Goal: Task Accomplishment & Management: Use online tool/utility

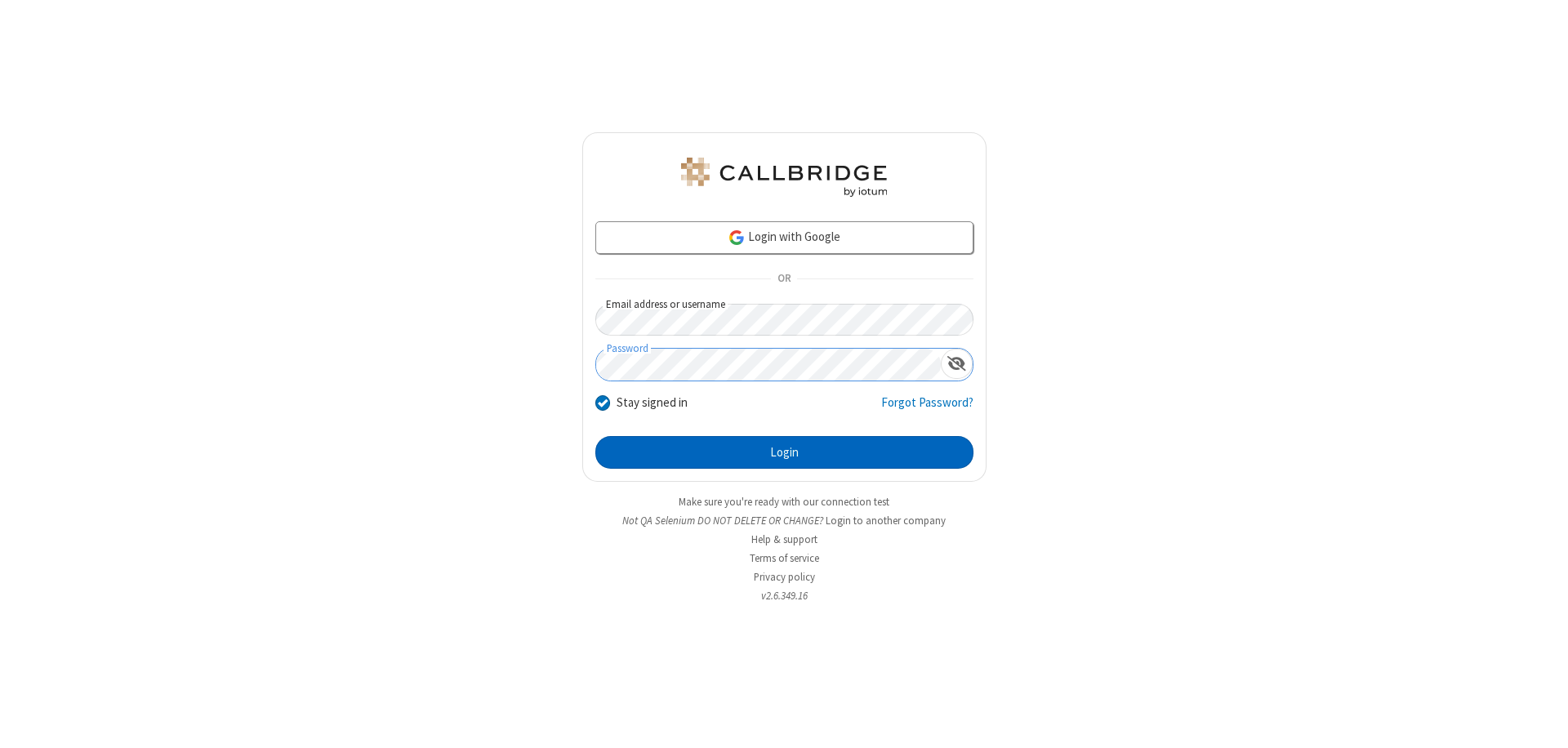
click at [784, 452] on button "Login" at bounding box center [784, 451] width 378 height 32
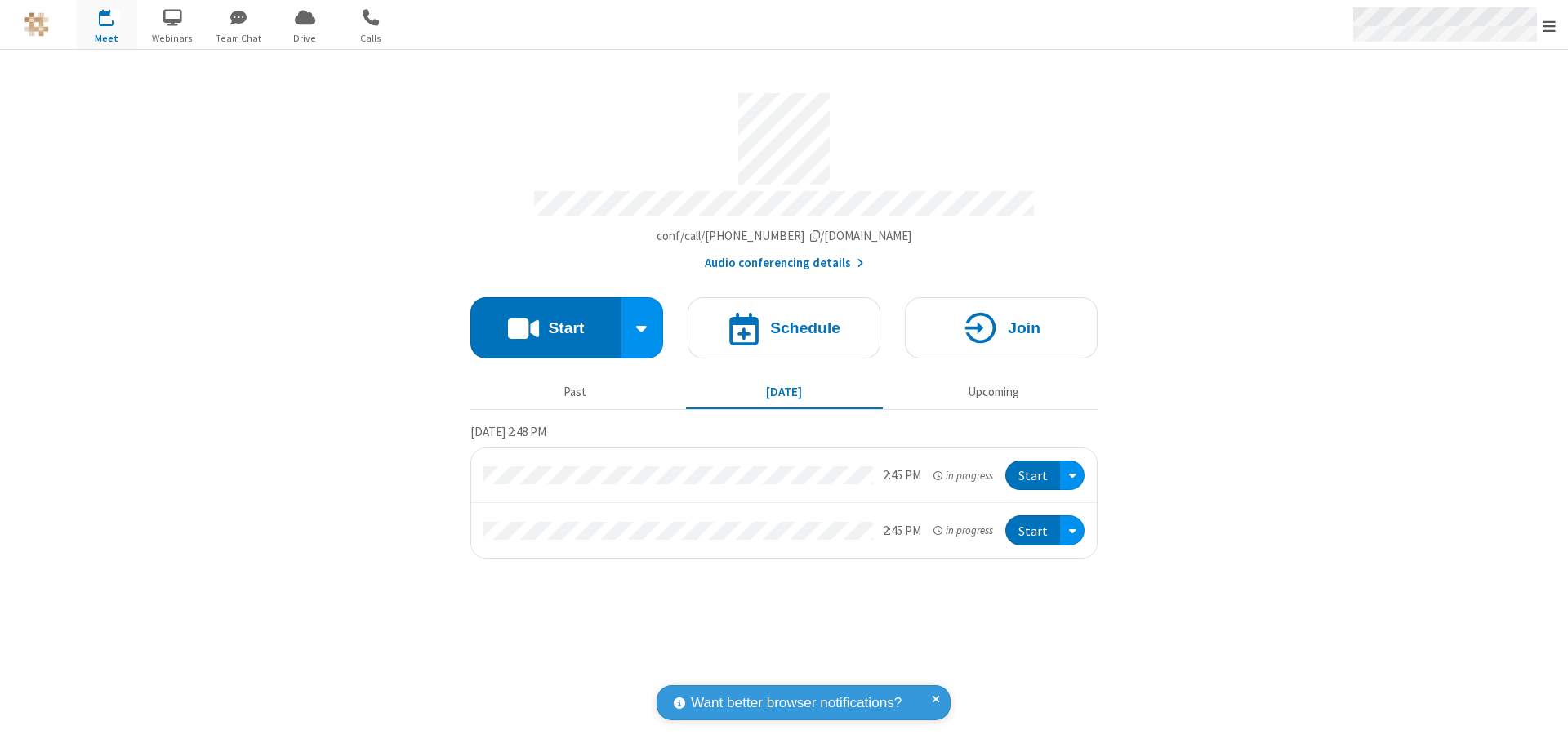
click at [1549, 25] on span "Open menu" at bounding box center [1548, 25] width 13 height 17
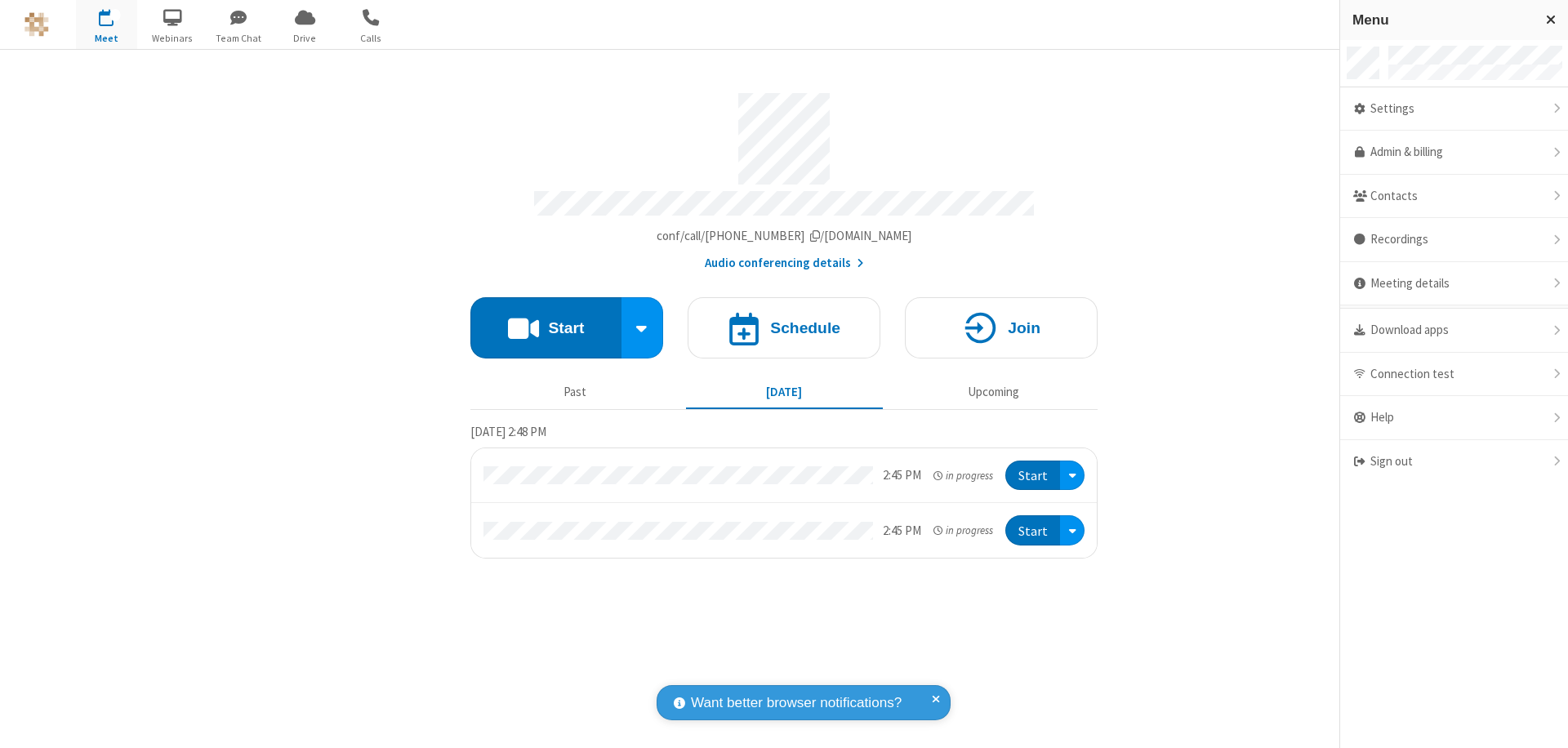
click at [106, 24] on span "button" at bounding box center [107, 17] width 62 height 27
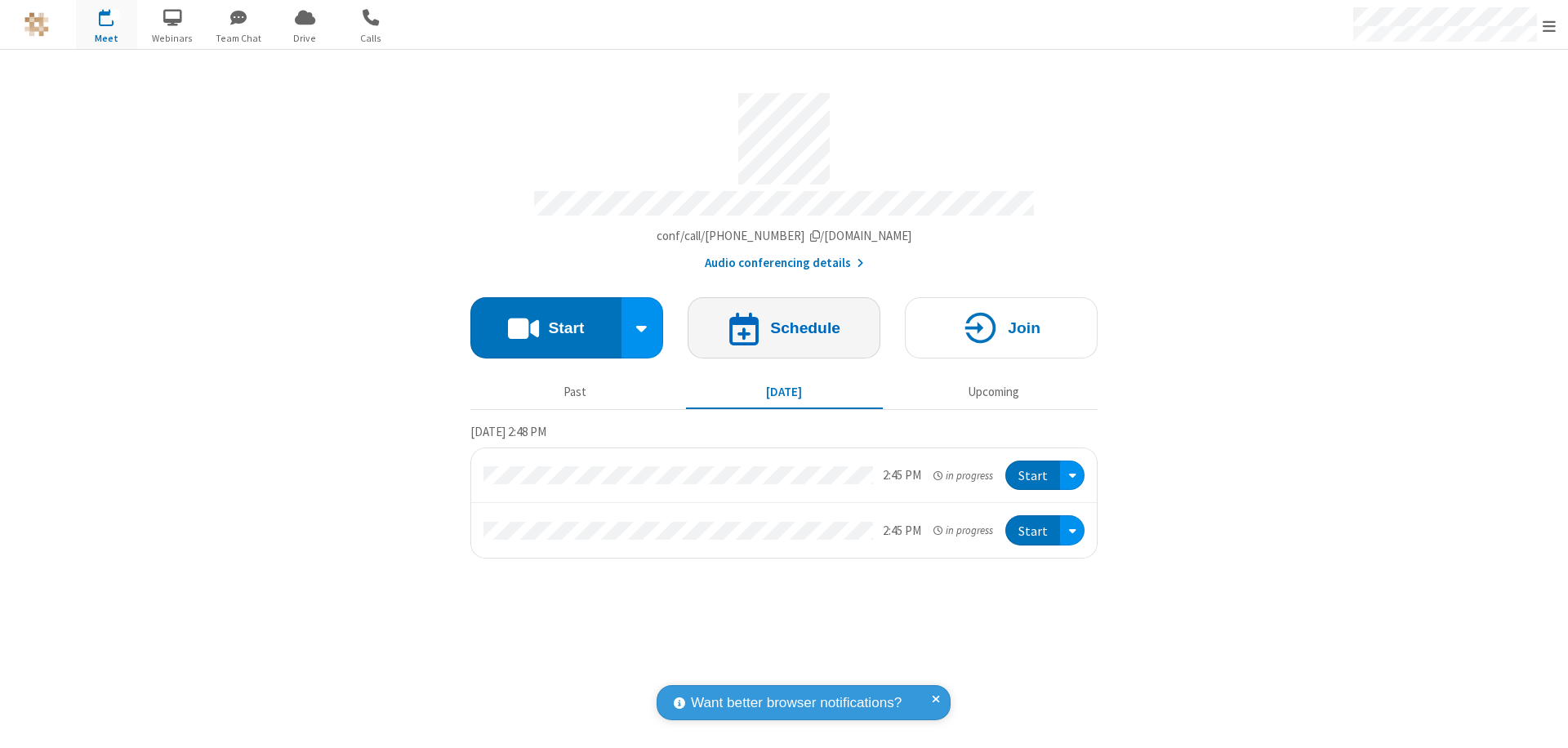
click at [784, 320] on h4 "Schedule" at bounding box center [805, 328] width 71 height 16
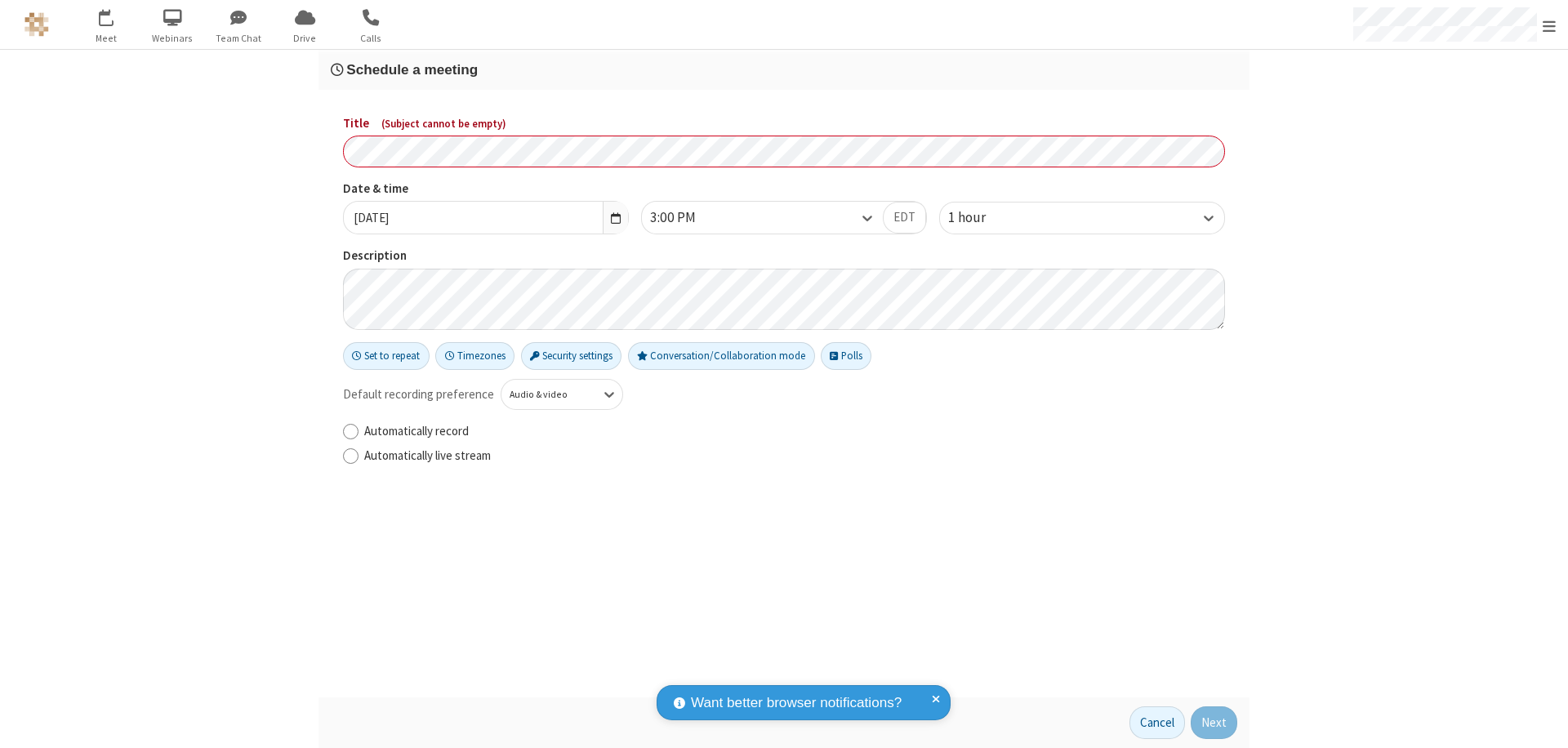
click at [784, 70] on h3 "Schedule a meeting" at bounding box center [784, 70] width 907 height 16
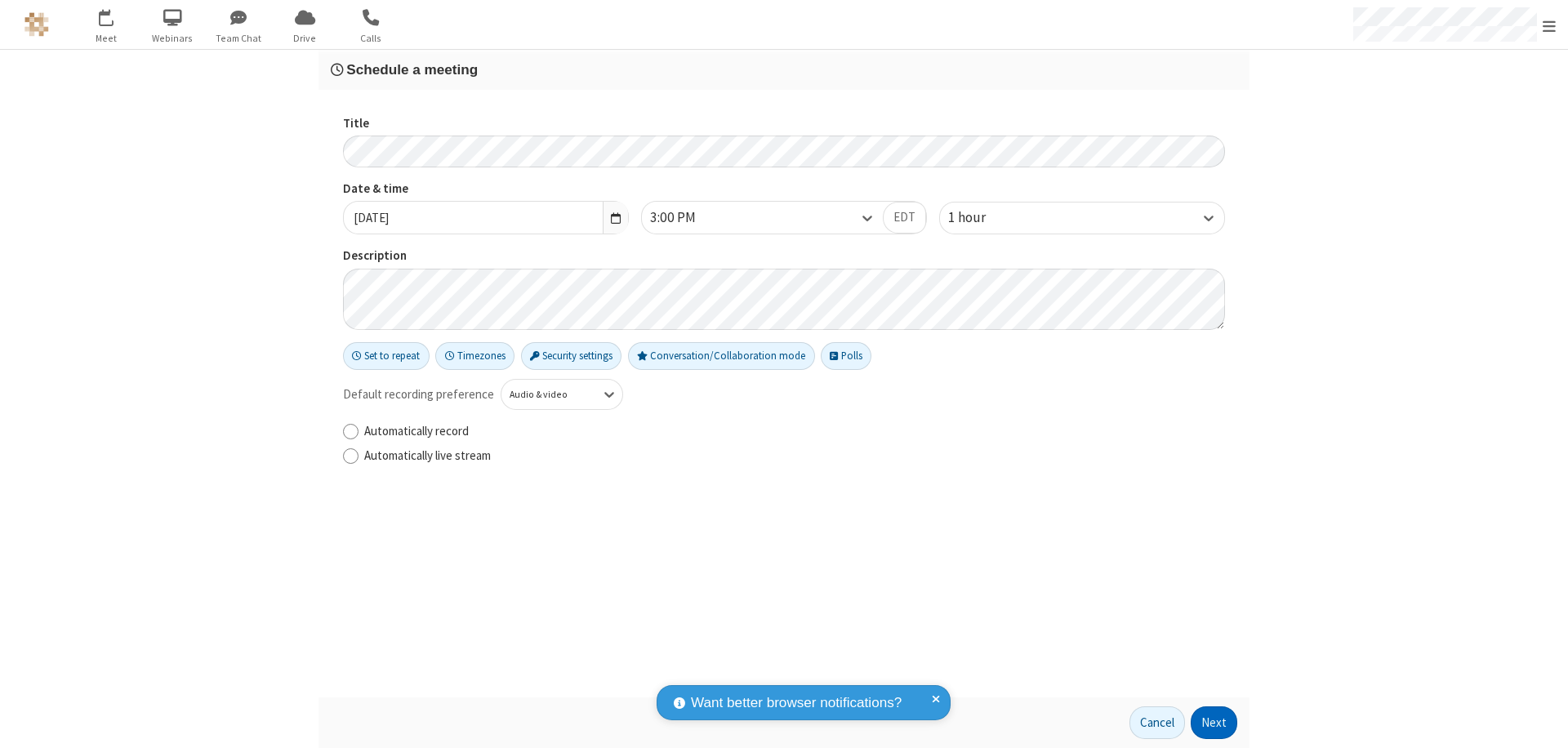
click at [1214, 723] on button "Next" at bounding box center [1214, 722] width 47 height 32
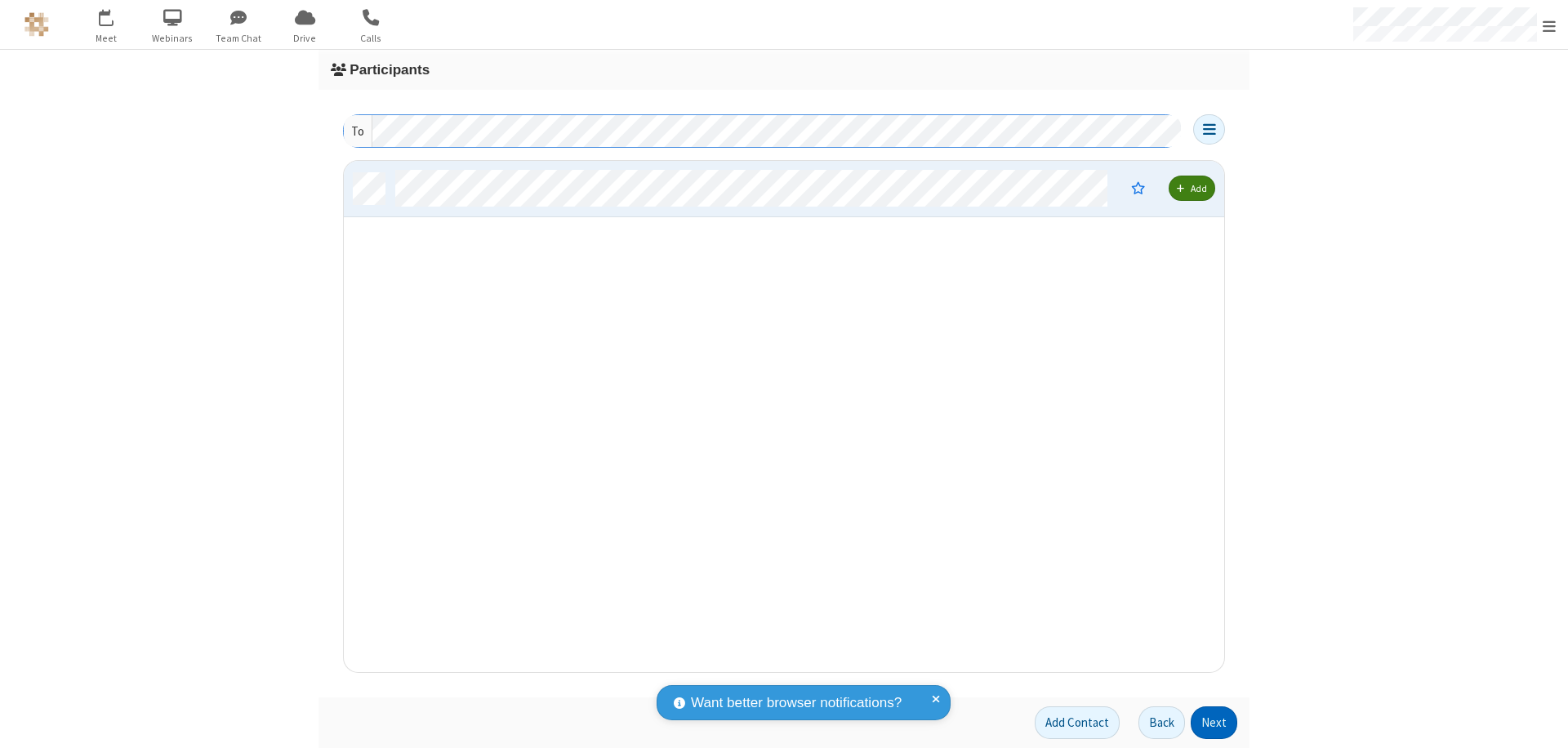
click at [1214, 723] on button "Next" at bounding box center [1214, 722] width 47 height 32
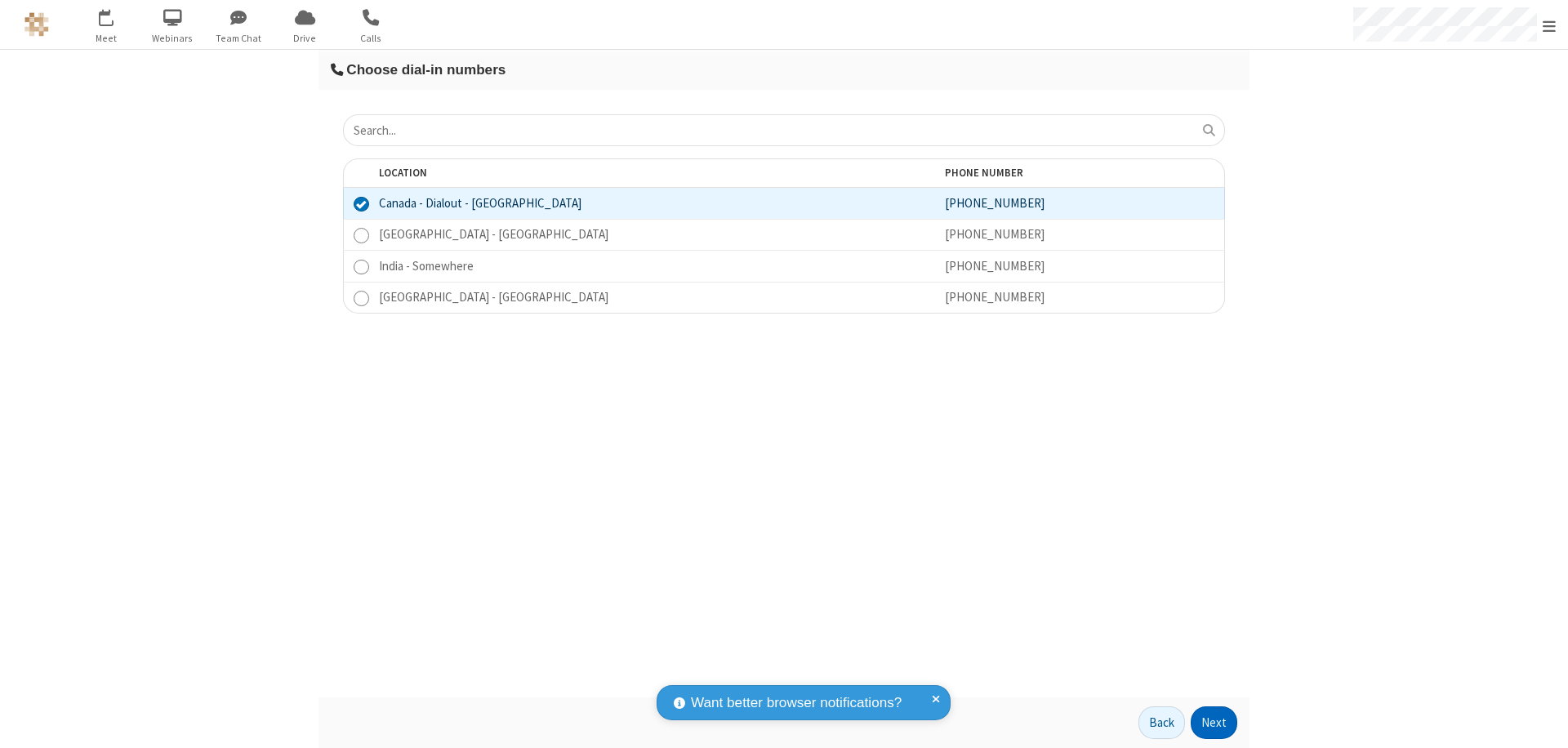
click at [1214, 723] on button "Next" at bounding box center [1214, 722] width 47 height 32
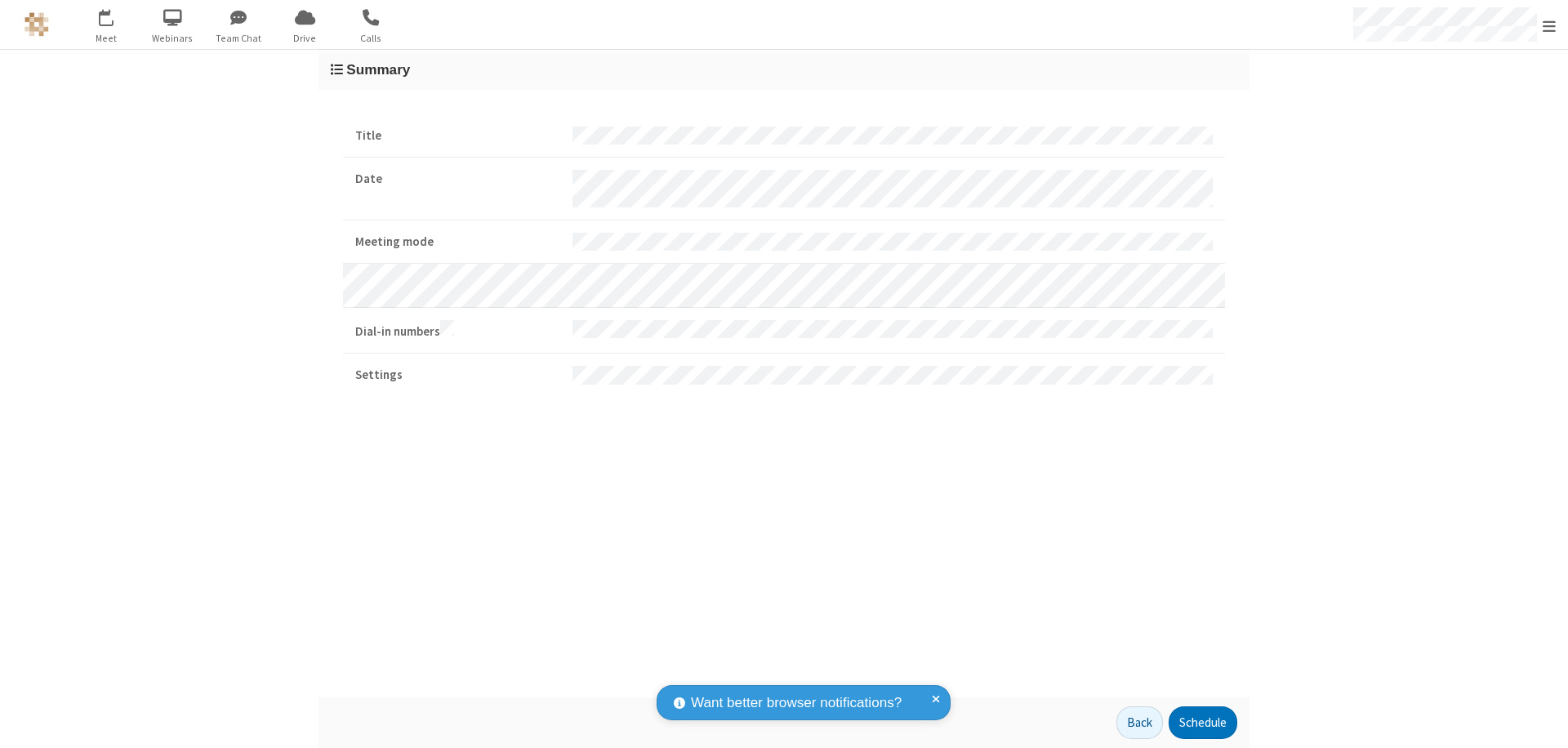
click at [1202, 723] on button "Schedule" at bounding box center [1203, 722] width 69 height 32
